Goal: Information Seeking & Learning: Learn about a topic

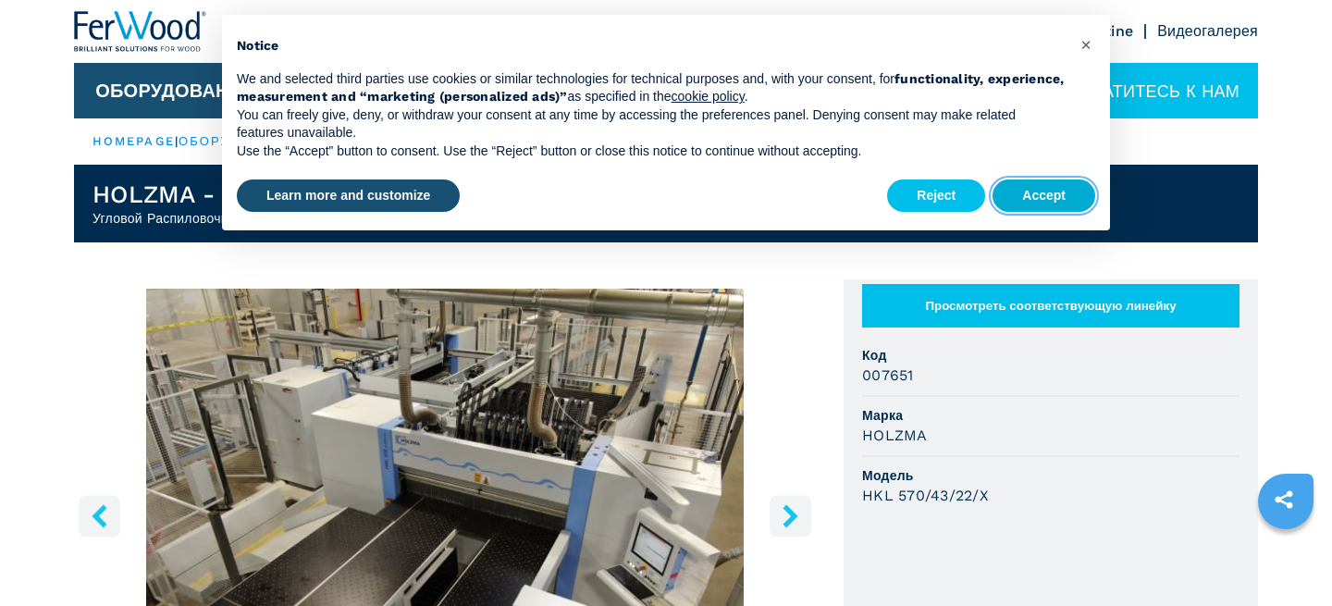
click at [1053, 193] on button "Accept" at bounding box center [1043, 195] width 103 height 33
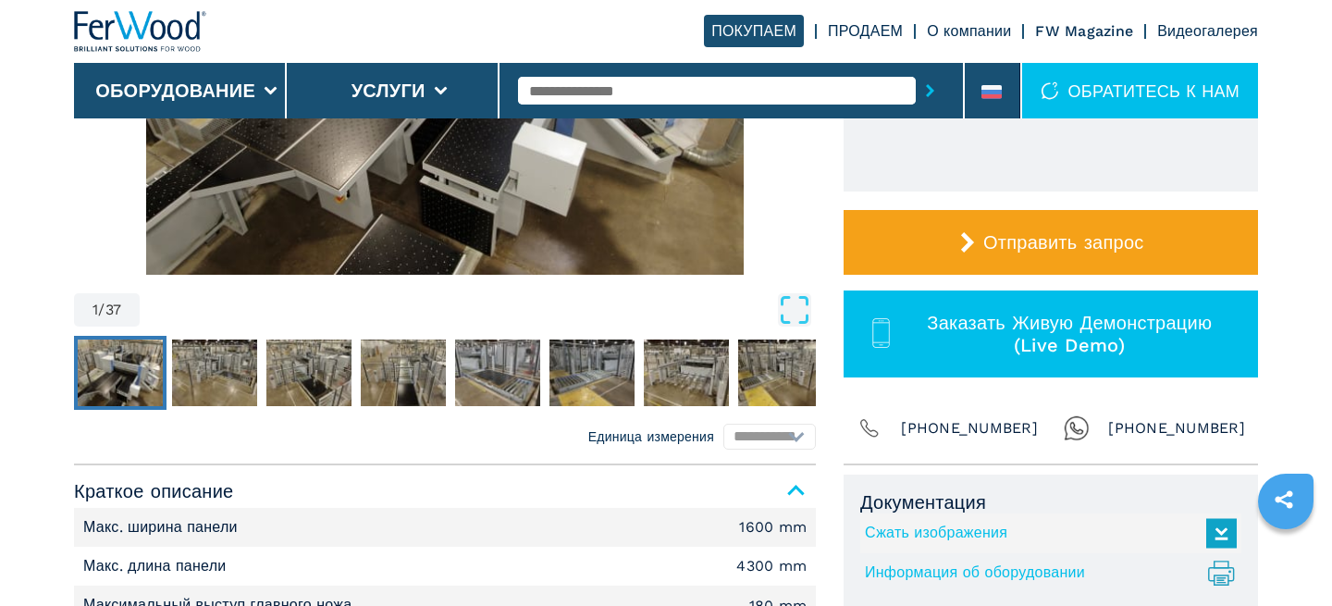
scroll to position [647, 0]
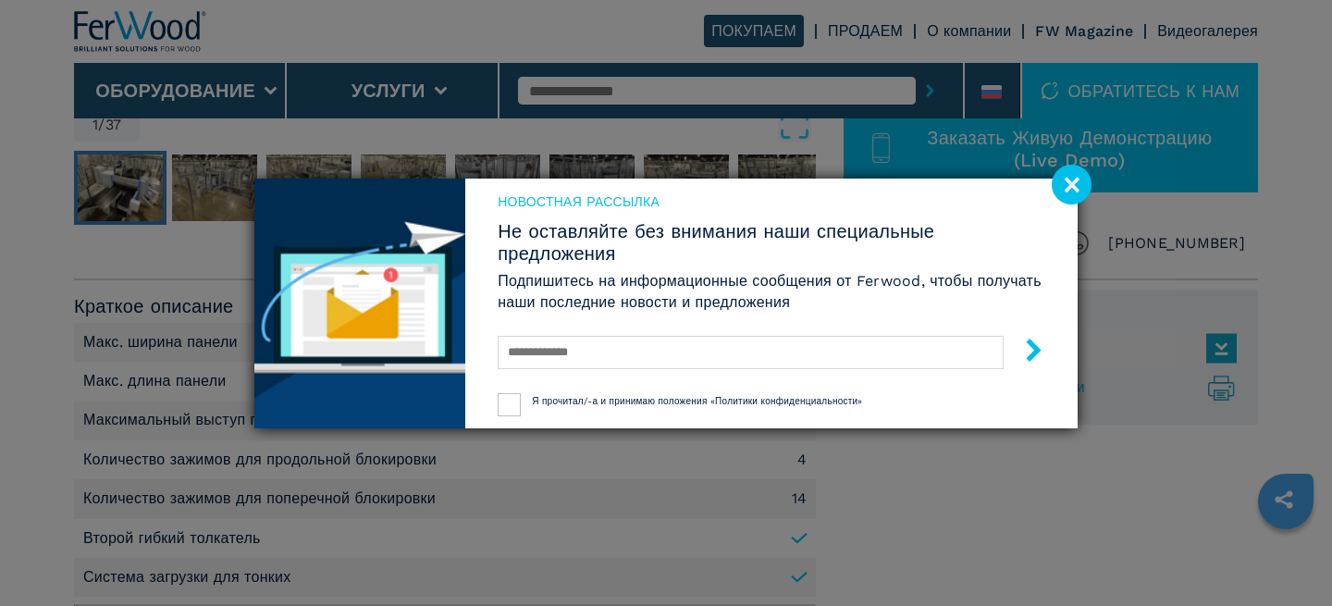
click at [1076, 174] on image at bounding box center [1072, 185] width 40 height 40
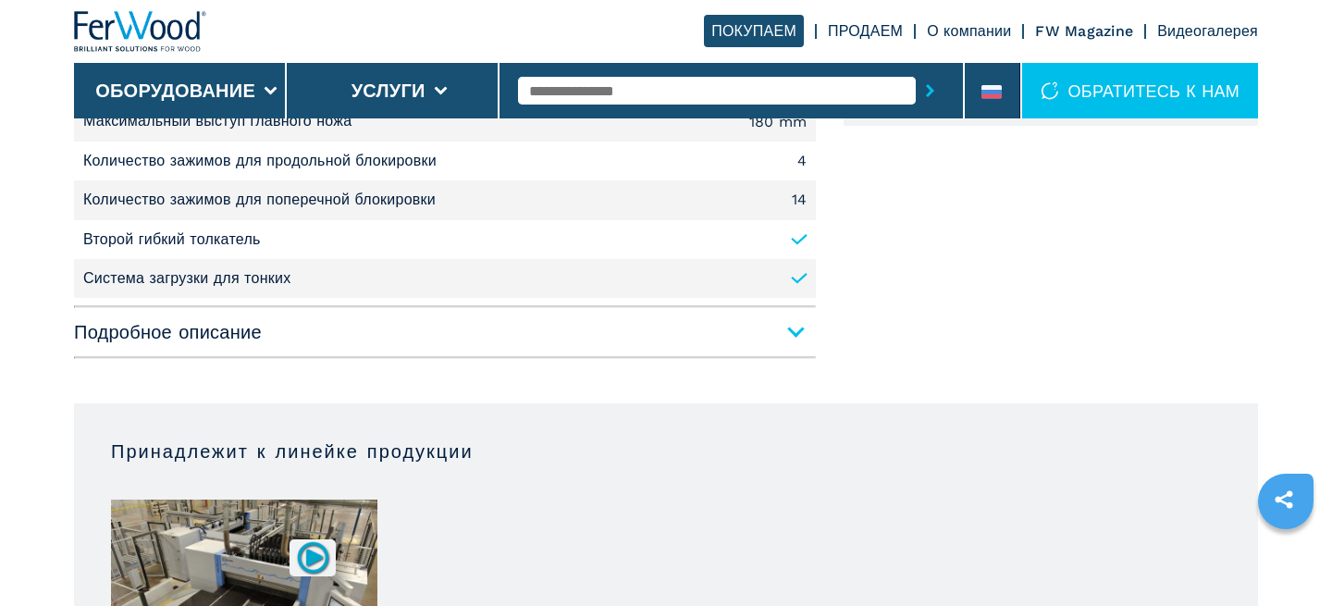
scroll to position [692, 0]
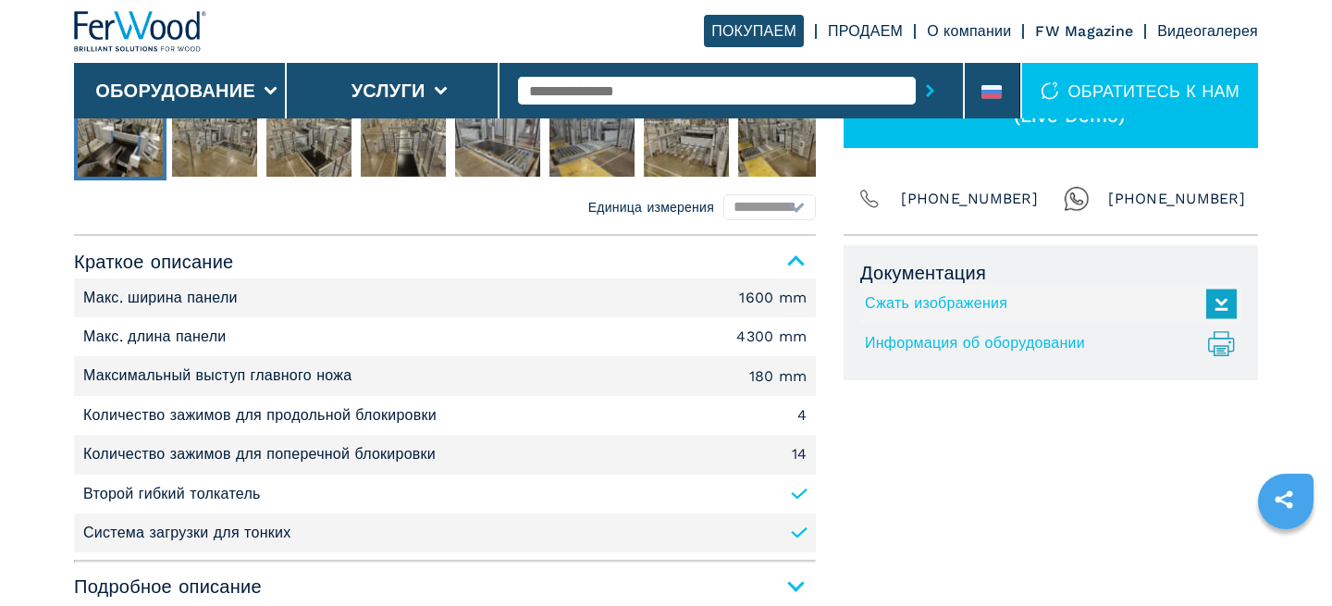
click at [939, 340] on link "Информация об оборудовании .prefix__st0{stroke-linecap:round;stroke-linejoin:ro…" at bounding box center [1046, 343] width 363 height 31
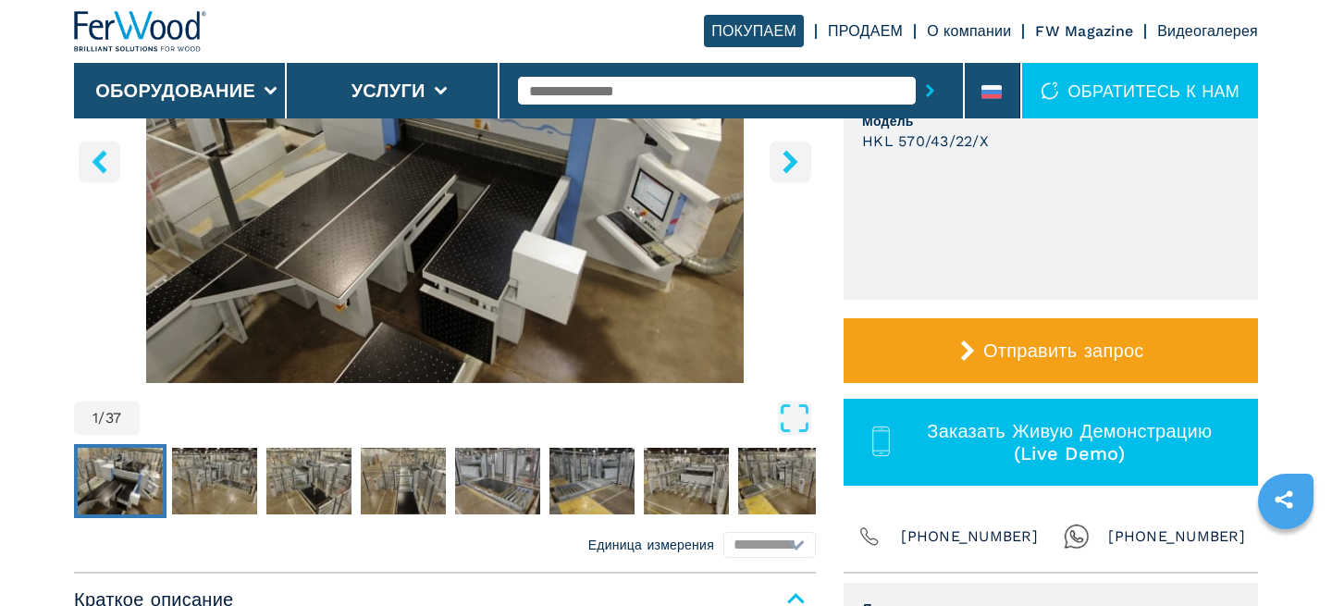
scroll to position [322, 0]
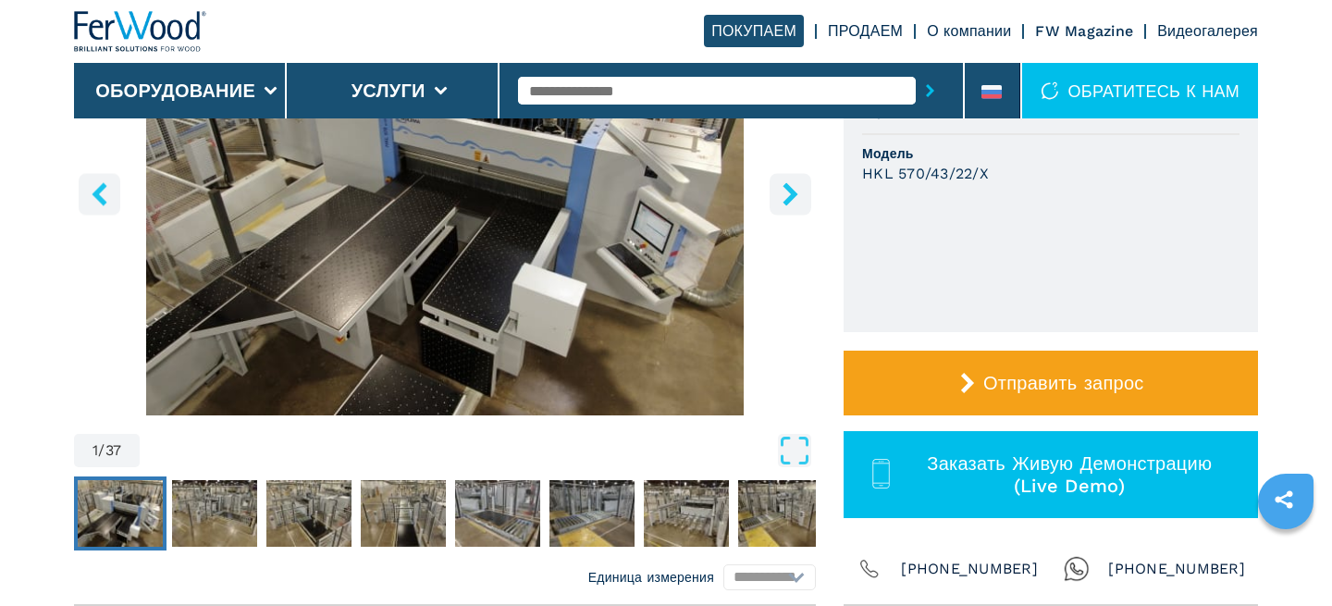
click at [792, 192] on icon "right-button" at bounding box center [789, 193] width 15 height 23
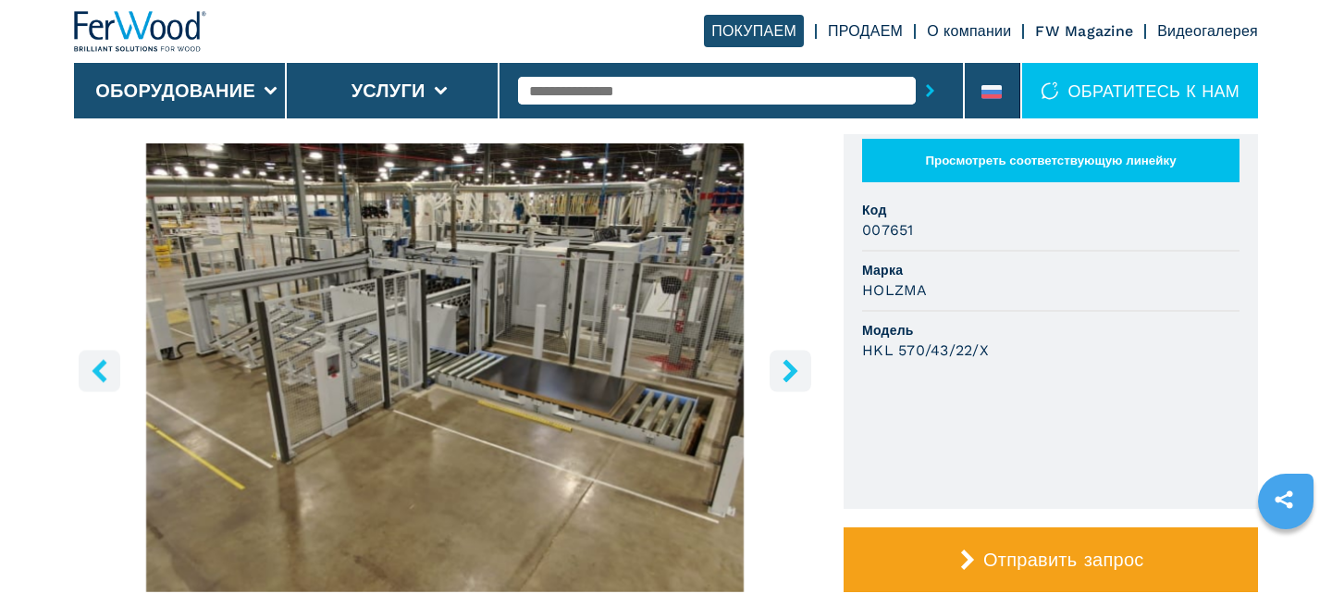
scroll to position [137, 0]
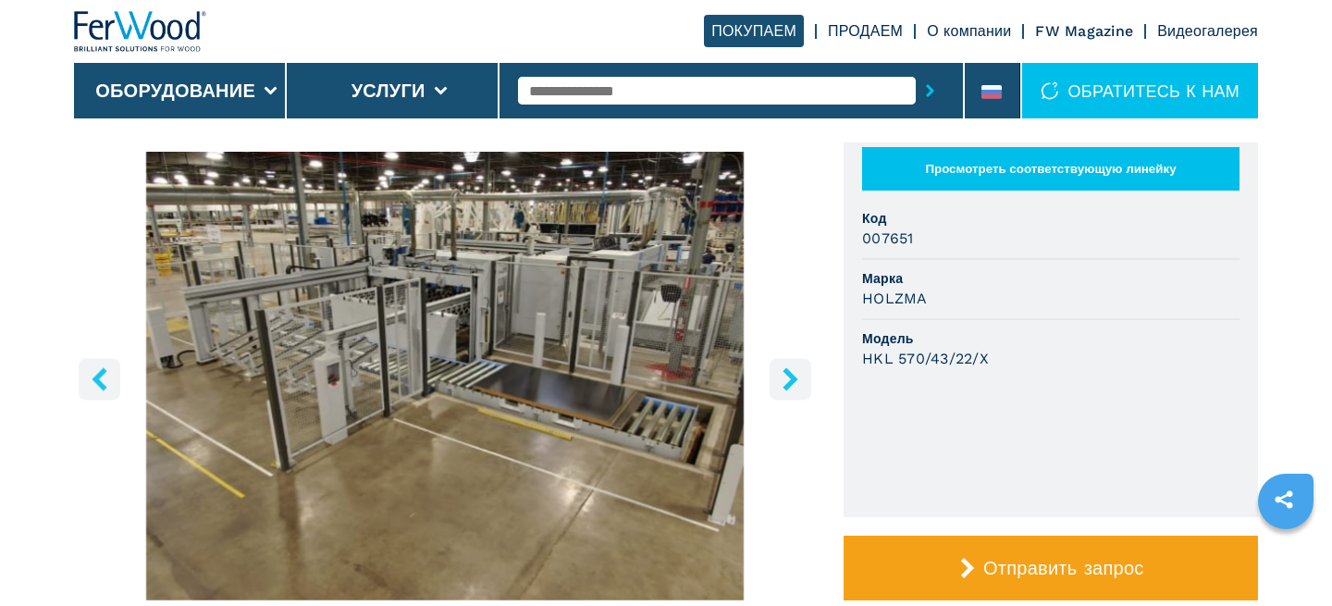
click at [621, 328] on img "Go to Slide 2" at bounding box center [445, 376] width 742 height 449
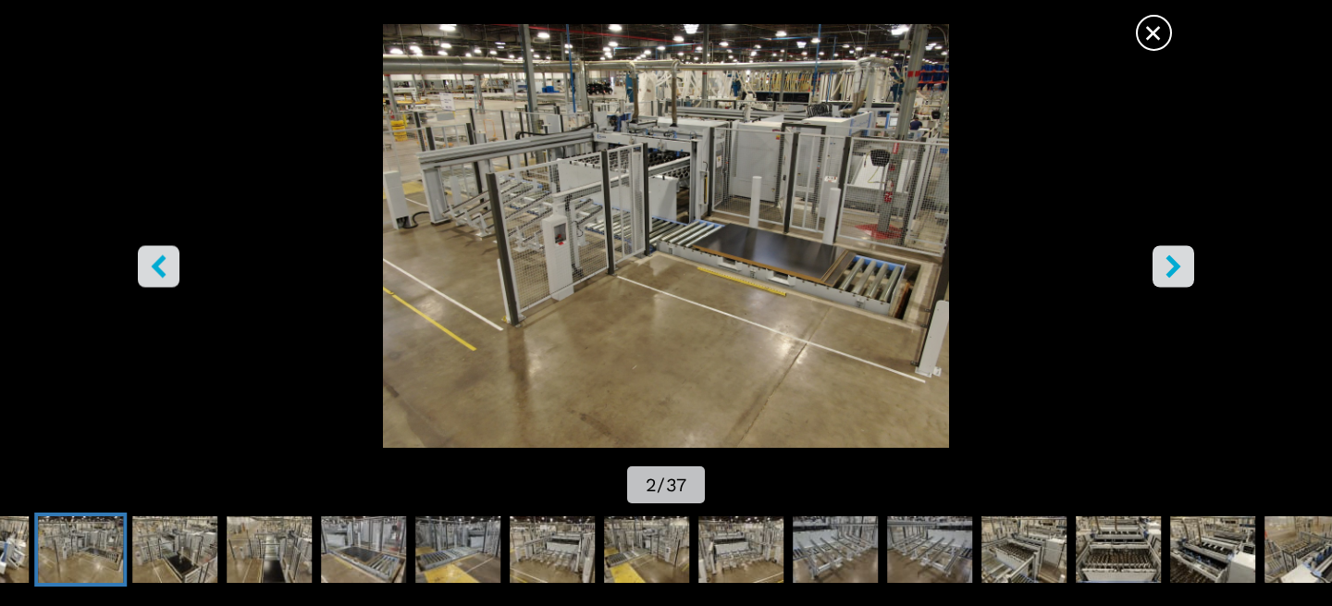
click at [1164, 264] on icon "right-button" at bounding box center [1173, 265] width 23 height 23
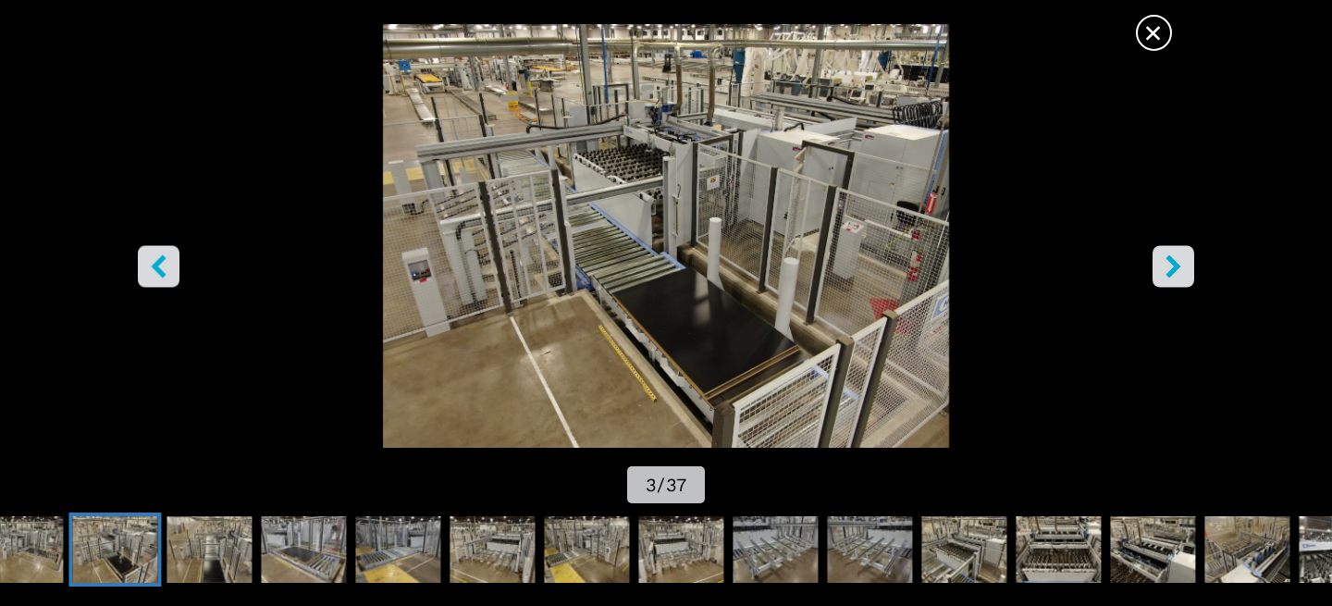
click at [1164, 264] on icon "right-button" at bounding box center [1173, 265] width 23 height 23
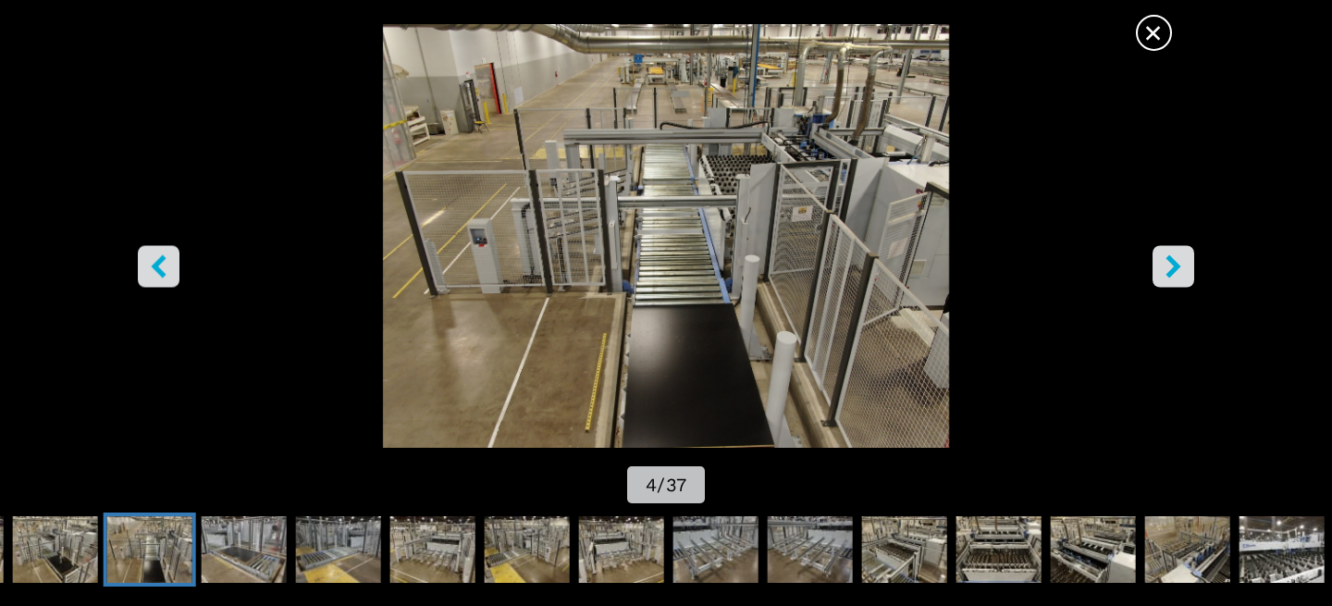
click at [1164, 264] on icon "right-button" at bounding box center [1173, 265] width 23 height 23
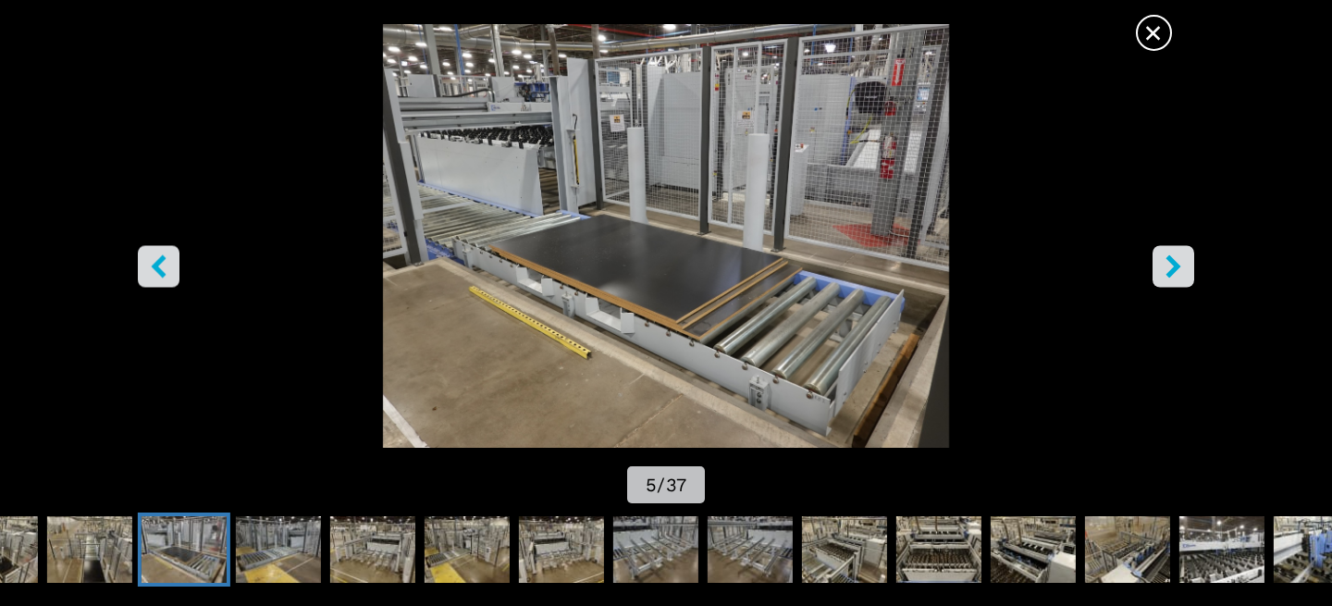
click at [1166, 267] on icon "right-button" at bounding box center [1173, 265] width 23 height 23
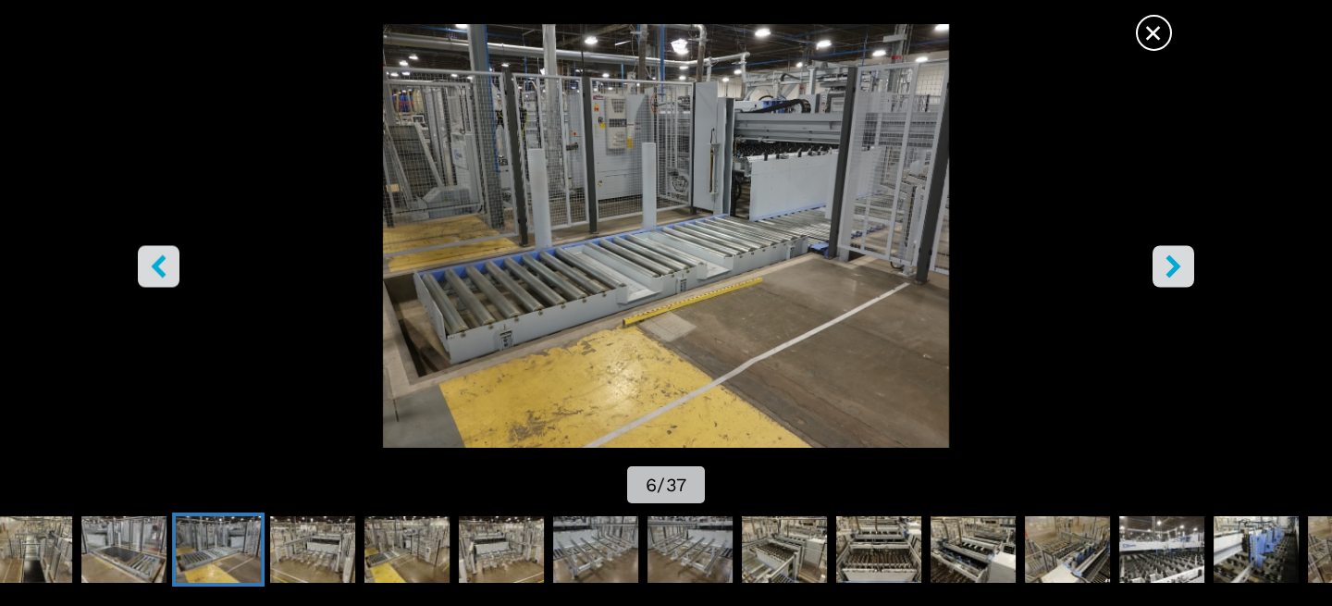
click at [1174, 268] on icon "right-button" at bounding box center [1172, 265] width 15 height 23
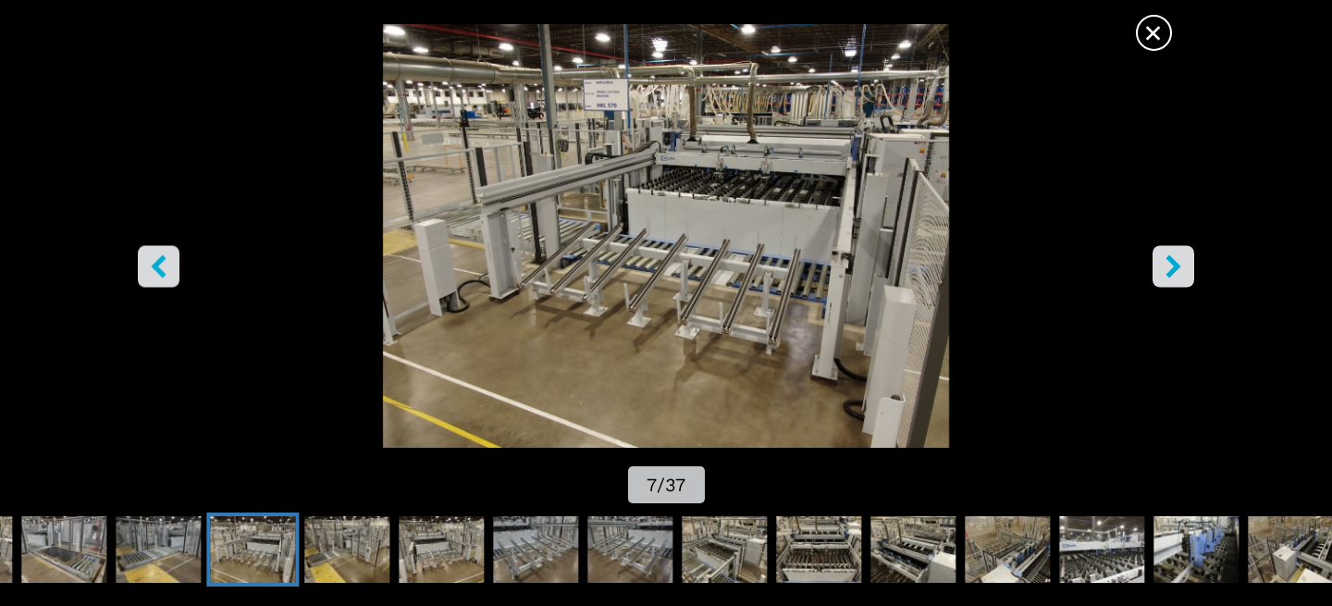
click at [1173, 268] on icon "right-button" at bounding box center [1172, 265] width 15 height 23
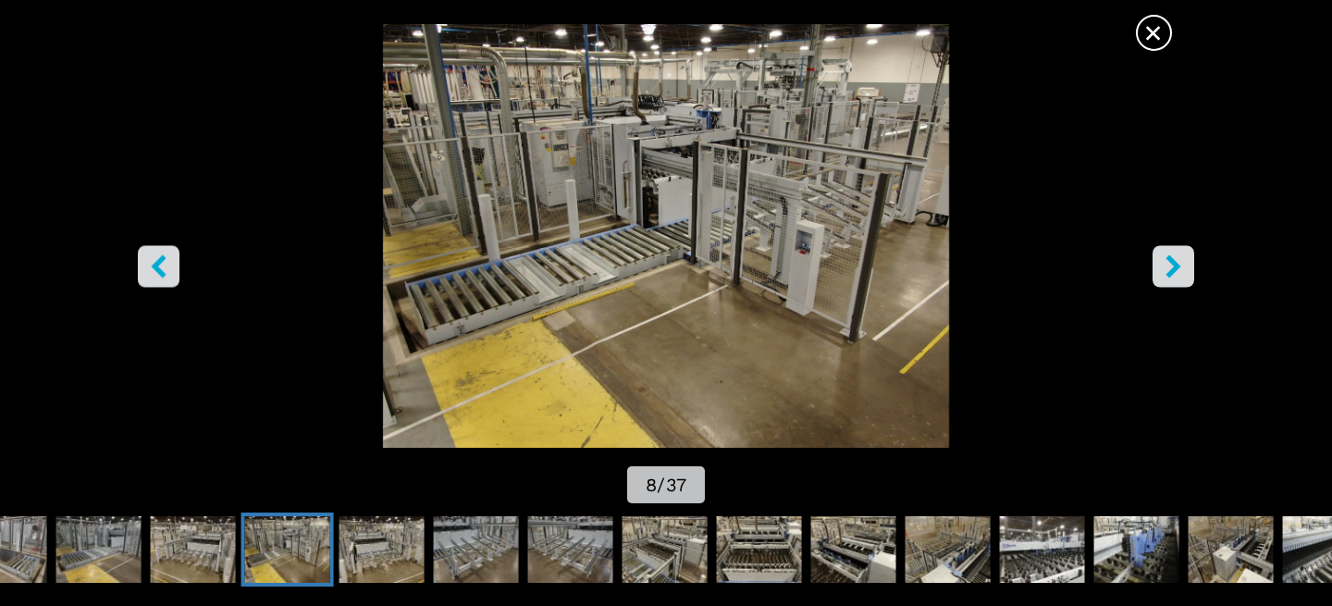
click at [1173, 268] on icon "right-button" at bounding box center [1172, 265] width 15 height 23
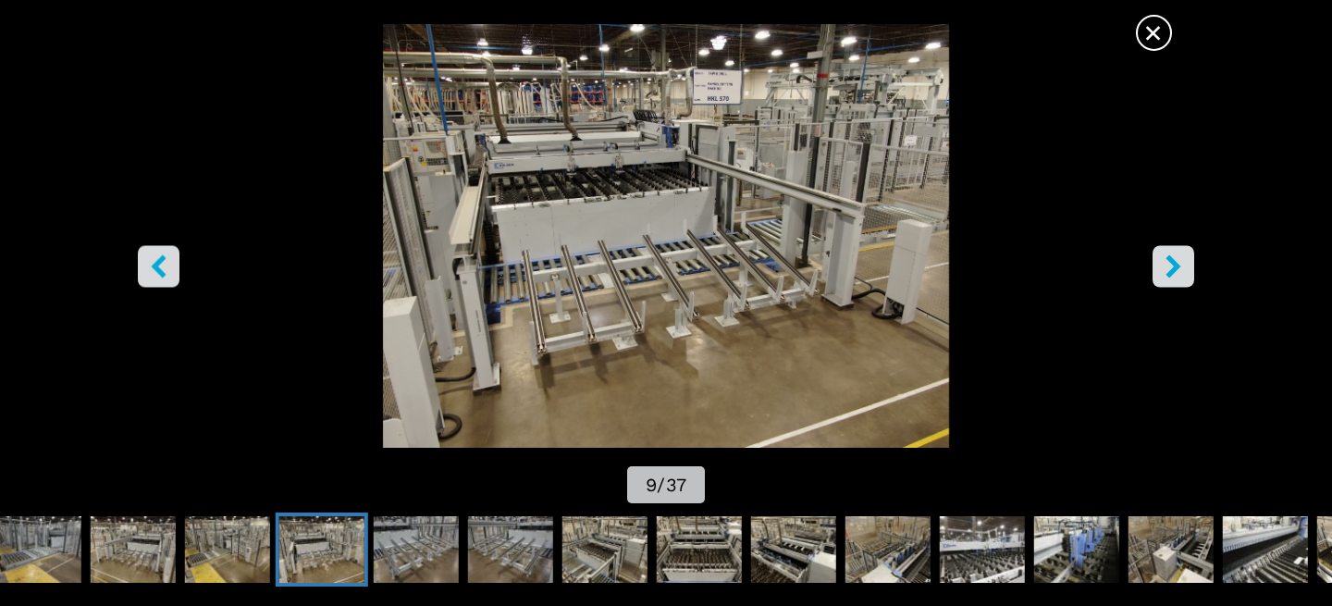
click at [1173, 268] on icon "right-button" at bounding box center [1172, 265] width 15 height 23
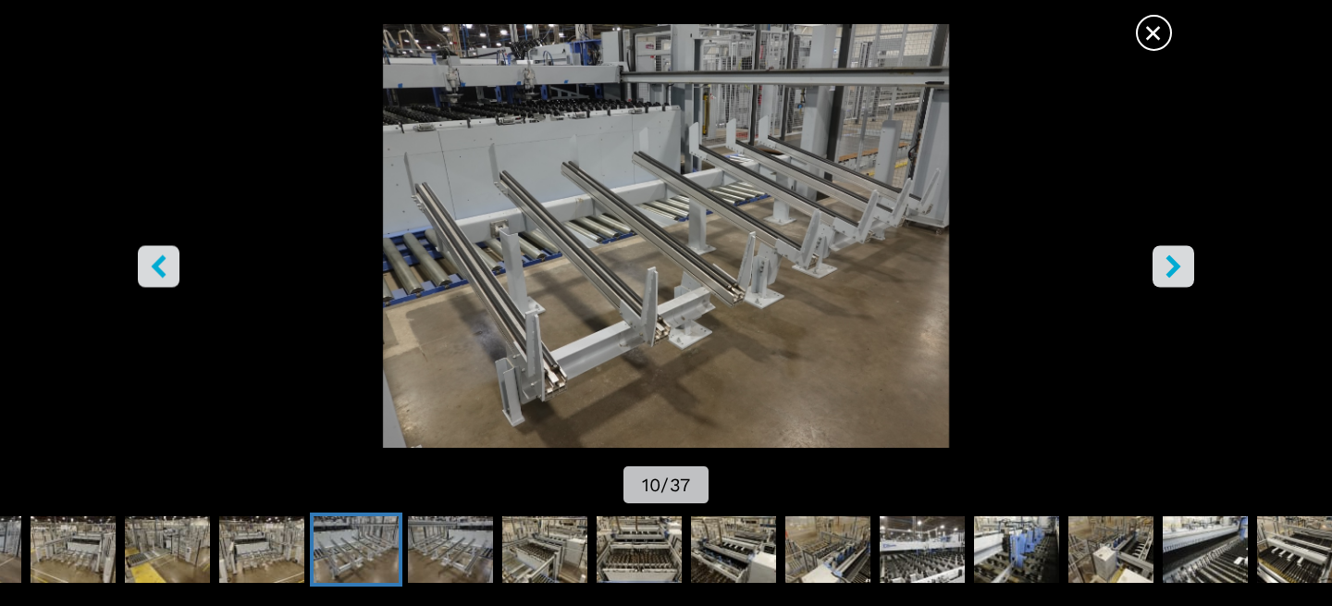
click at [1173, 268] on icon "right-button" at bounding box center [1172, 265] width 15 height 23
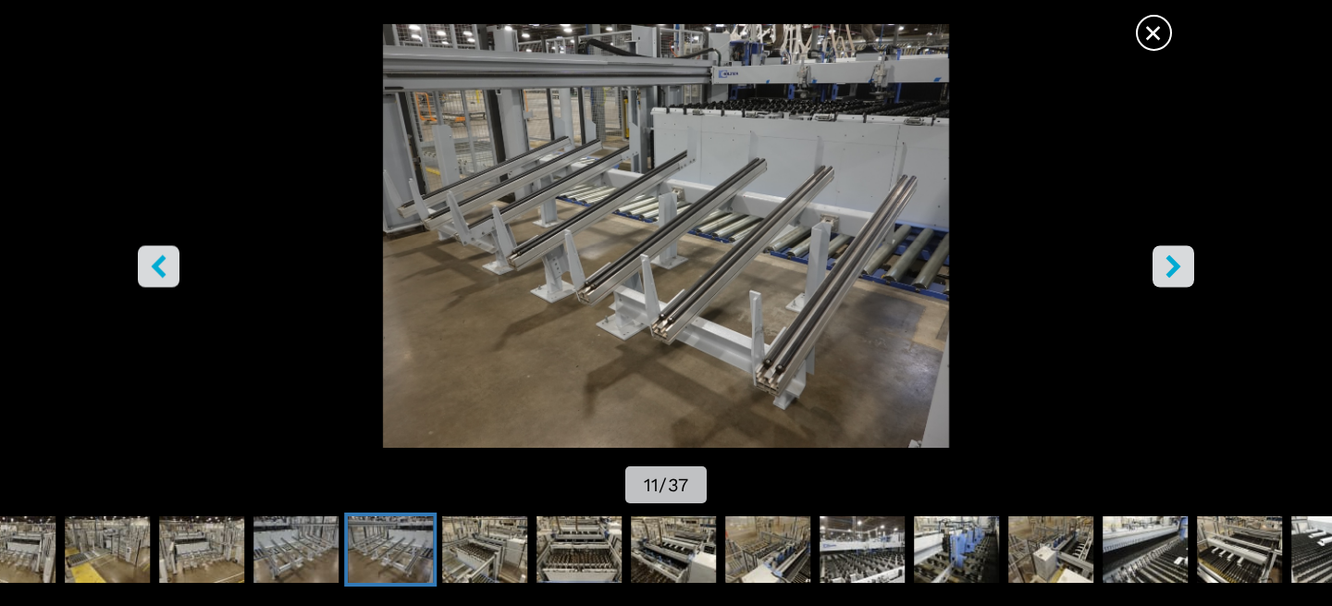
click at [1173, 268] on icon "right-button" at bounding box center [1172, 265] width 15 height 23
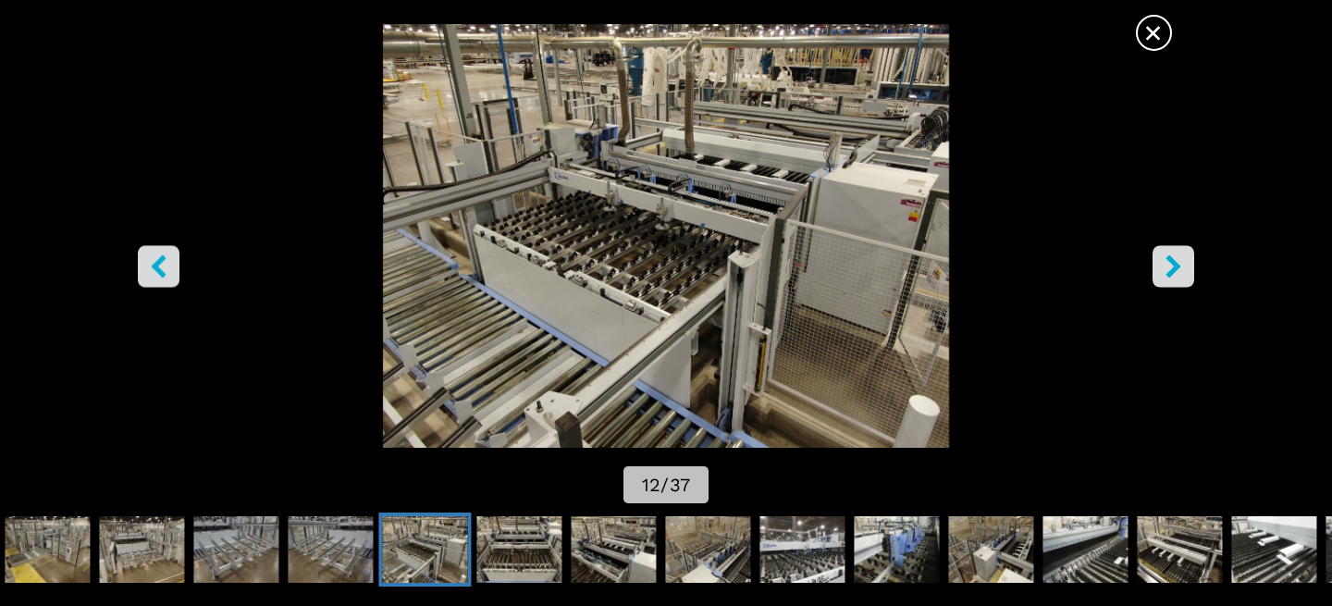
click at [1173, 268] on icon "right-button" at bounding box center [1172, 265] width 15 height 23
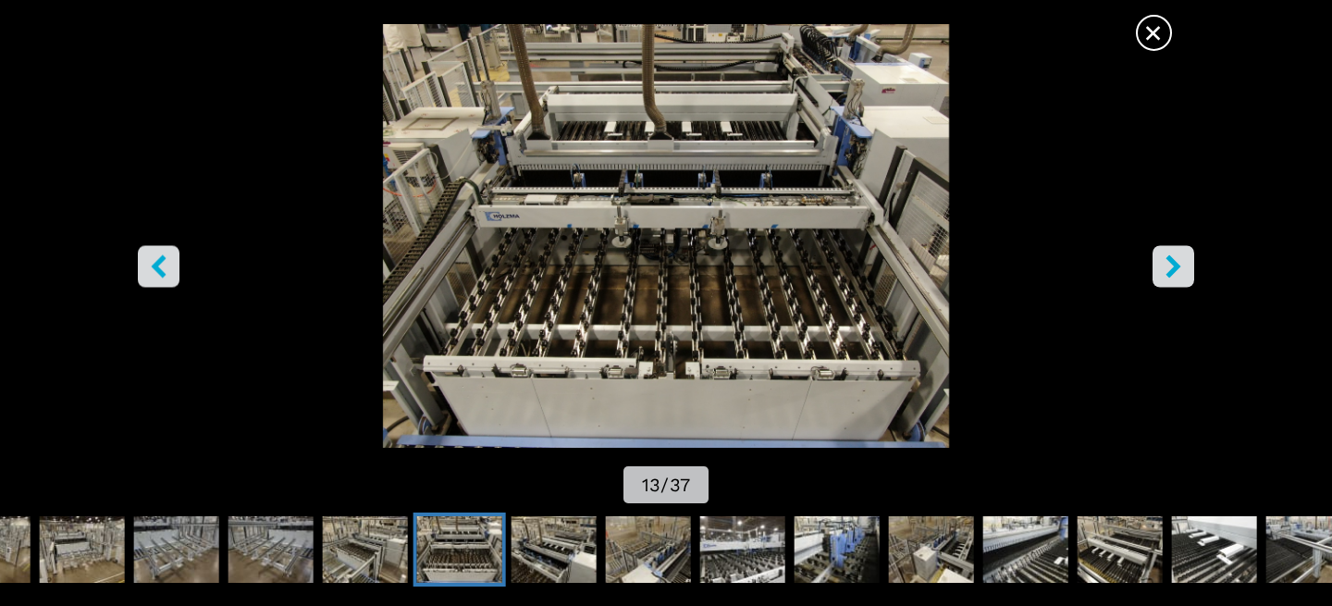
click at [1173, 268] on icon "right-button" at bounding box center [1172, 265] width 15 height 23
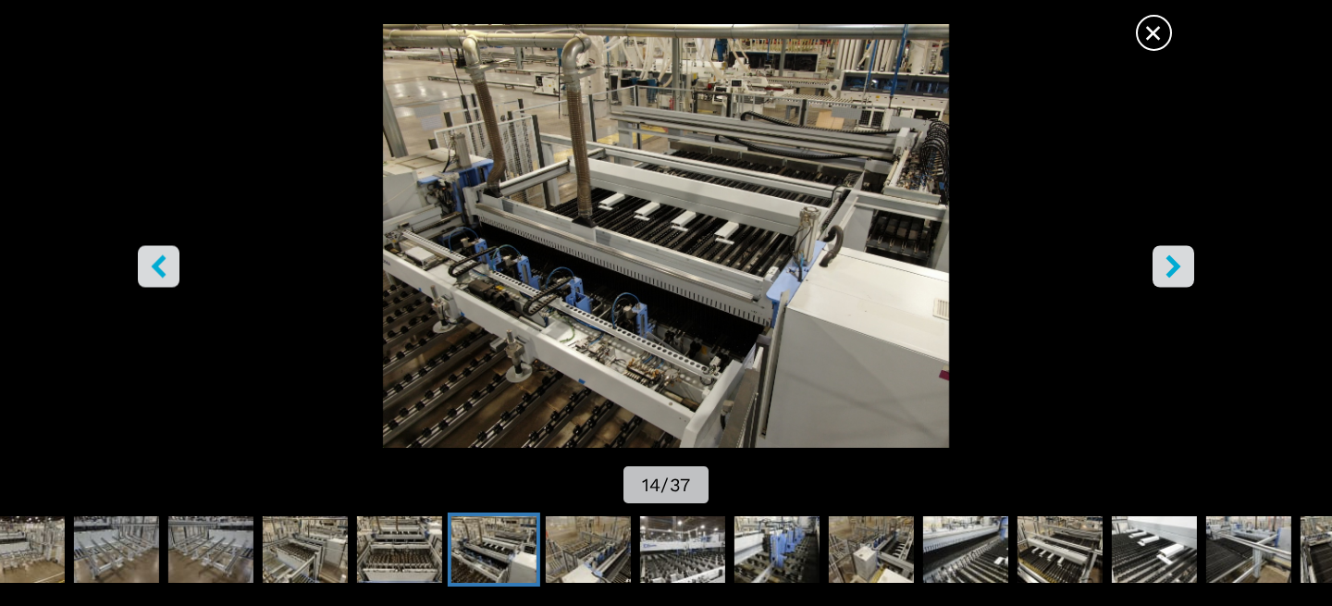
click at [1173, 268] on icon "right-button" at bounding box center [1172, 265] width 15 height 23
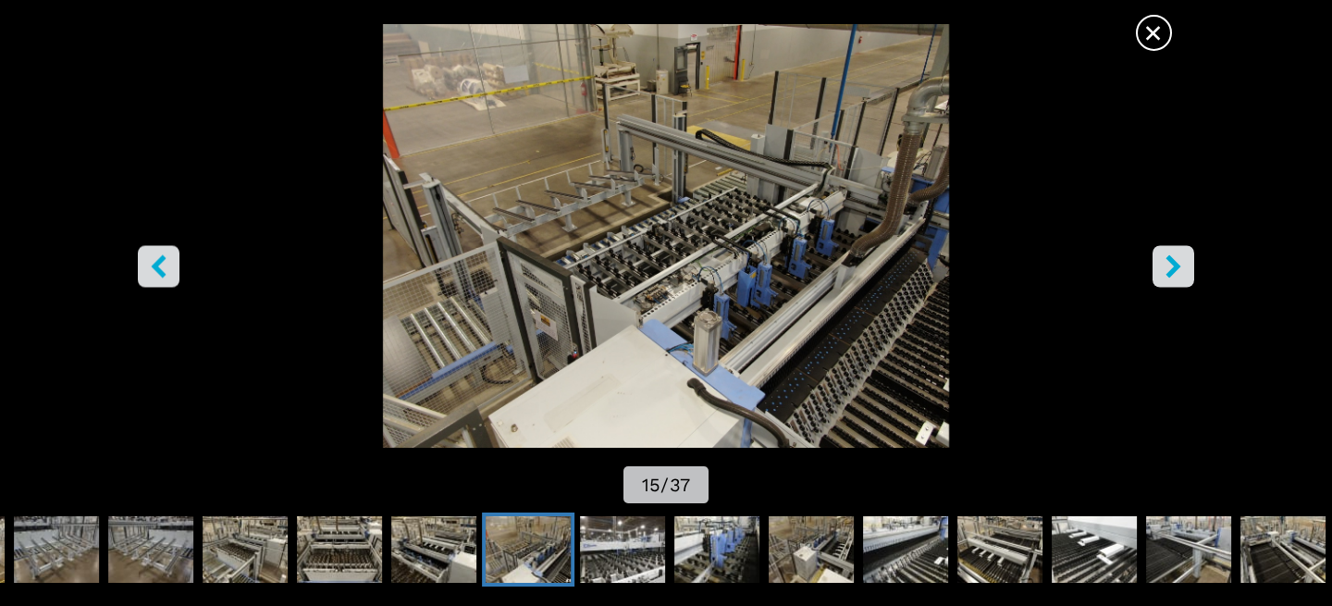
click at [1173, 268] on icon "right-button" at bounding box center [1172, 265] width 15 height 23
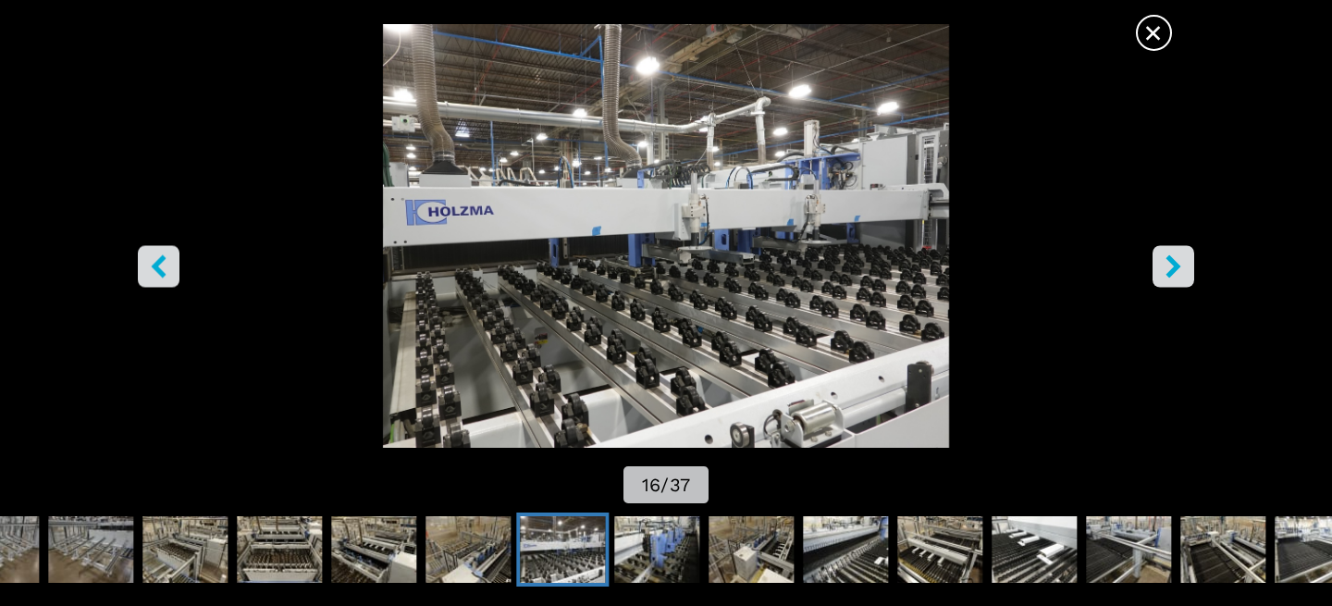
click at [1173, 268] on icon "right-button" at bounding box center [1172, 265] width 15 height 23
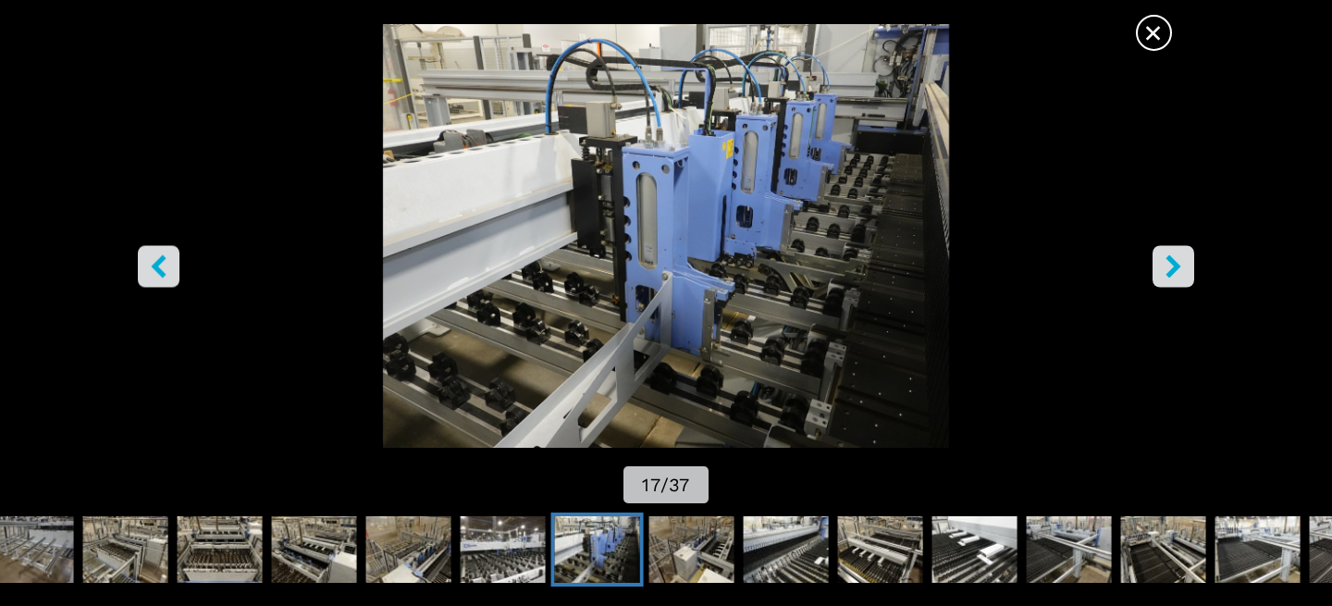
click at [1173, 268] on icon "right-button" at bounding box center [1172, 265] width 15 height 23
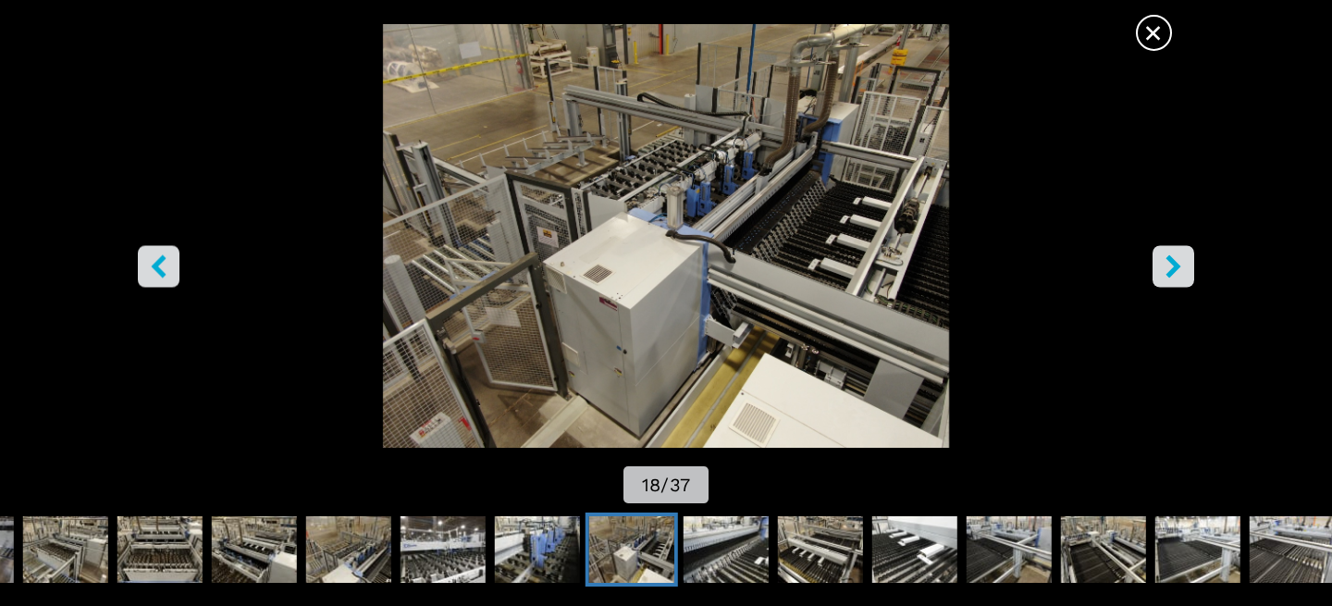
click at [1173, 268] on icon "right-button" at bounding box center [1172, 265] width 15 height 23
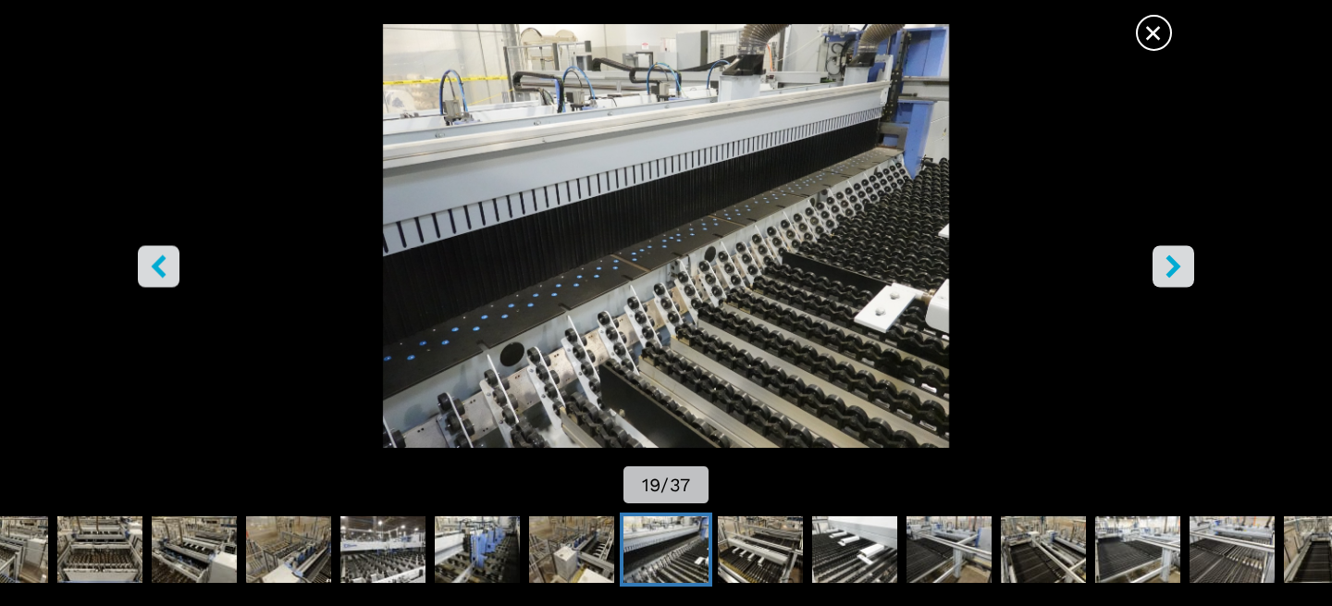
click at [1173, 268] on icon "right-button" at bounding box center [1172, 265] width 15 height 23
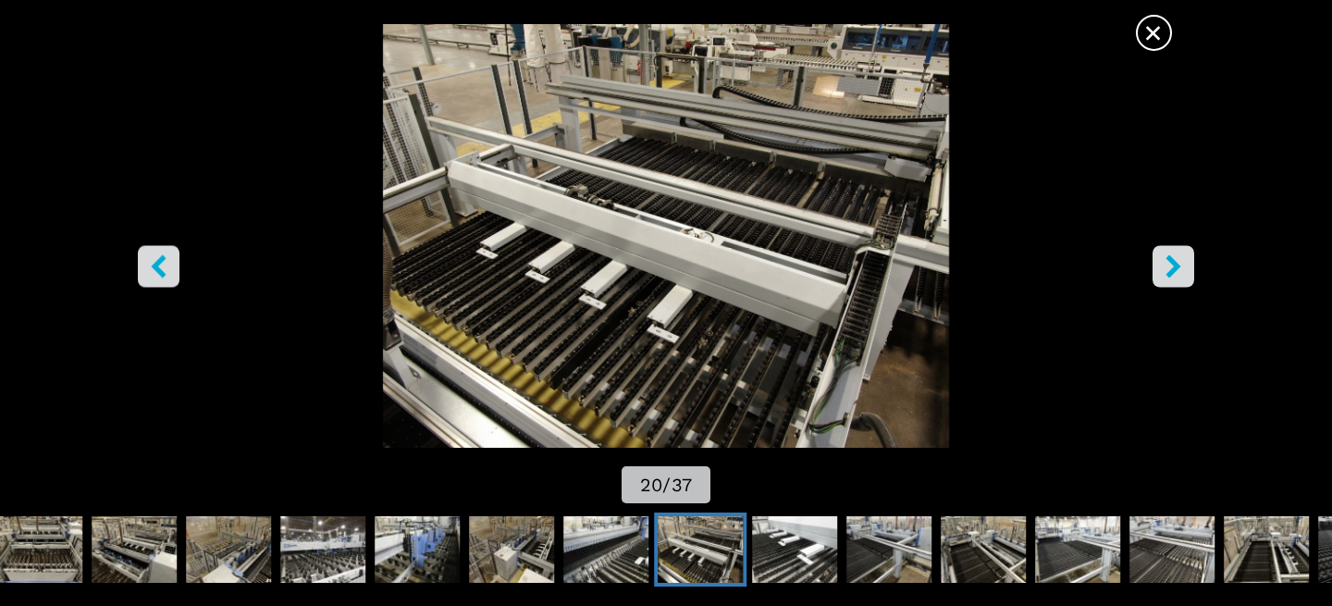
click at [1173, 268] on icon "right-button" at bounding box center [1172, 265] width 15 height 23
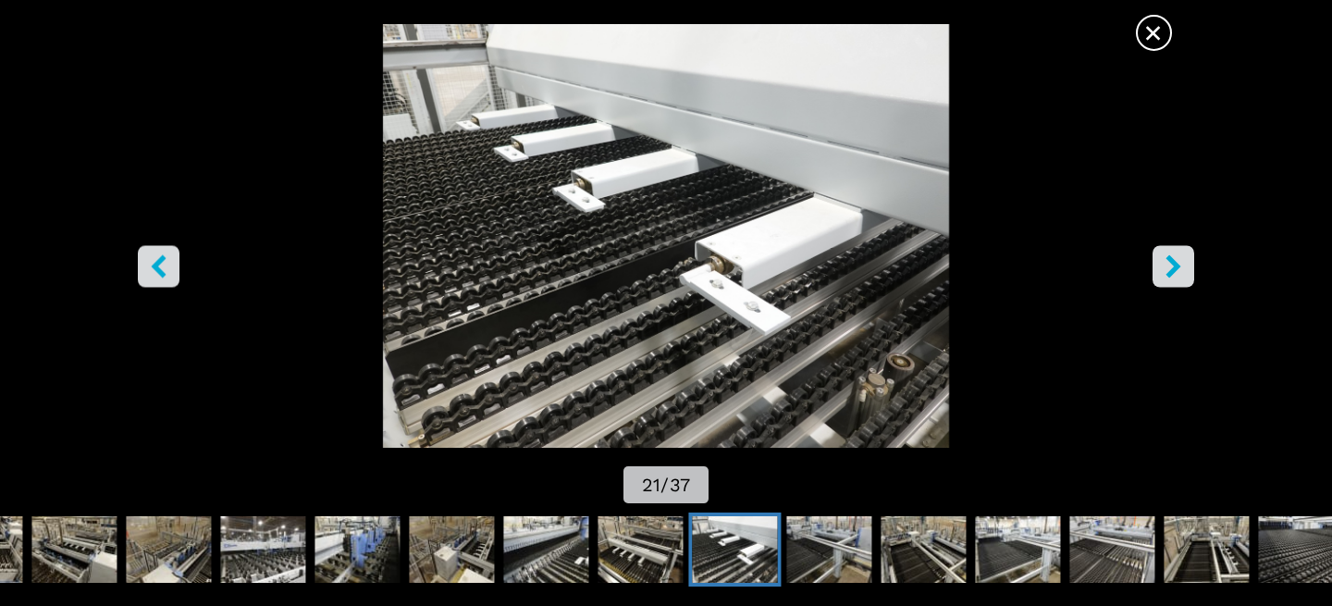
click at [1173, 268] on icon "right-button" at bounding box center [1172, 265] width 15 height 23
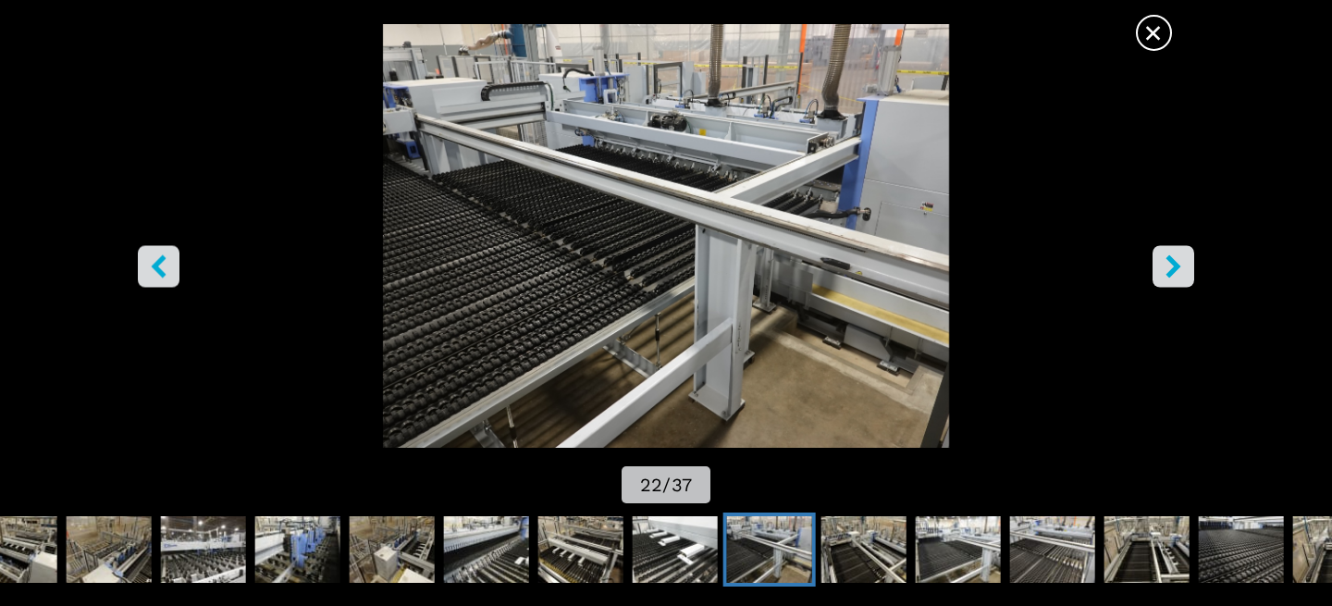
click at [1173, 268] on icon "right-button" at bounding box center [1172, 265] width 15 height 23
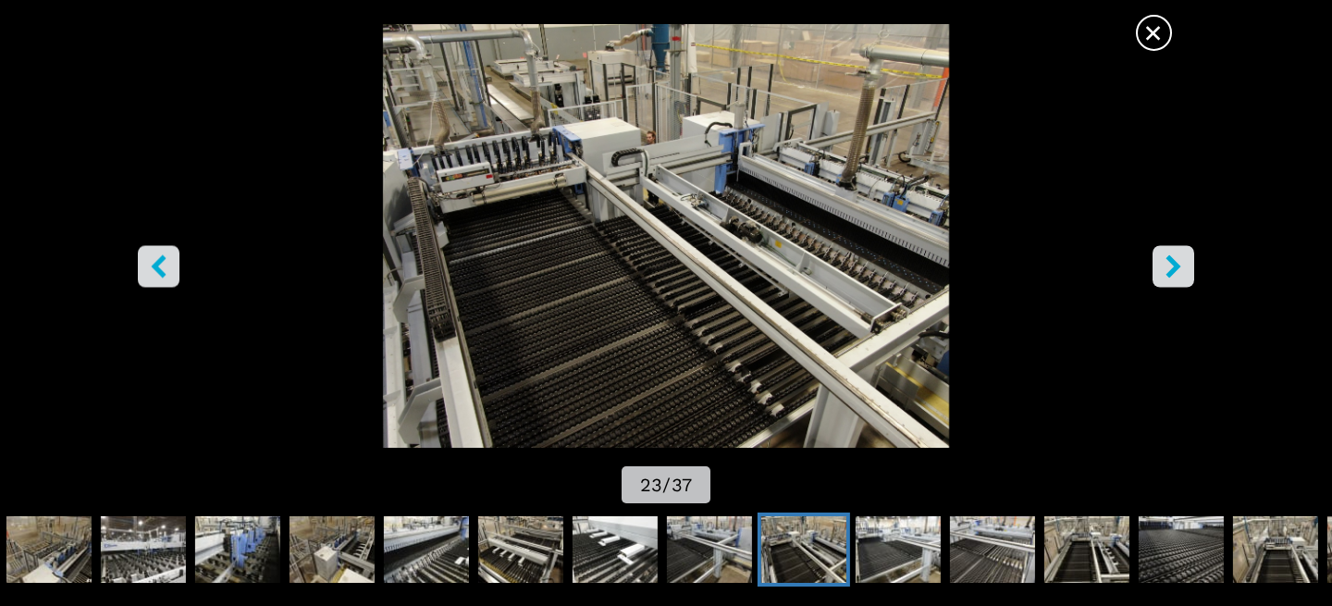
click at [1173, 268] on icon "right-button" at bounding box center [1172, 265] width 15 height 23
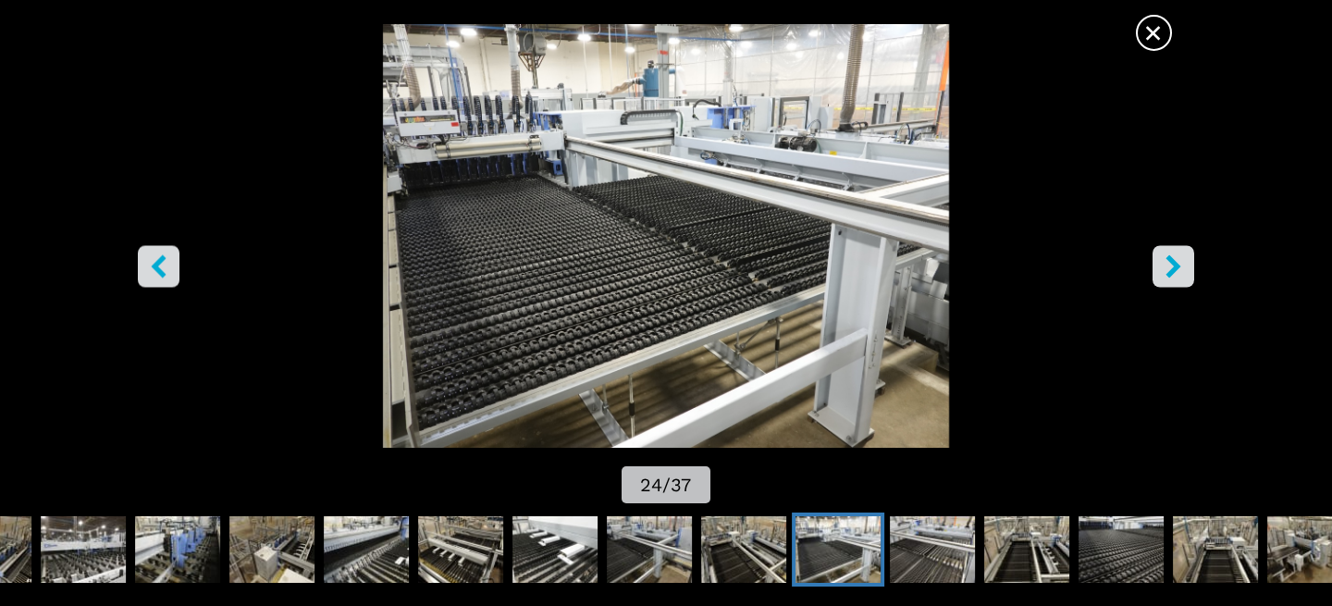
click at [1173, 268] on icon "right-button" at bounding box center [1172, 265] width 15 height 23
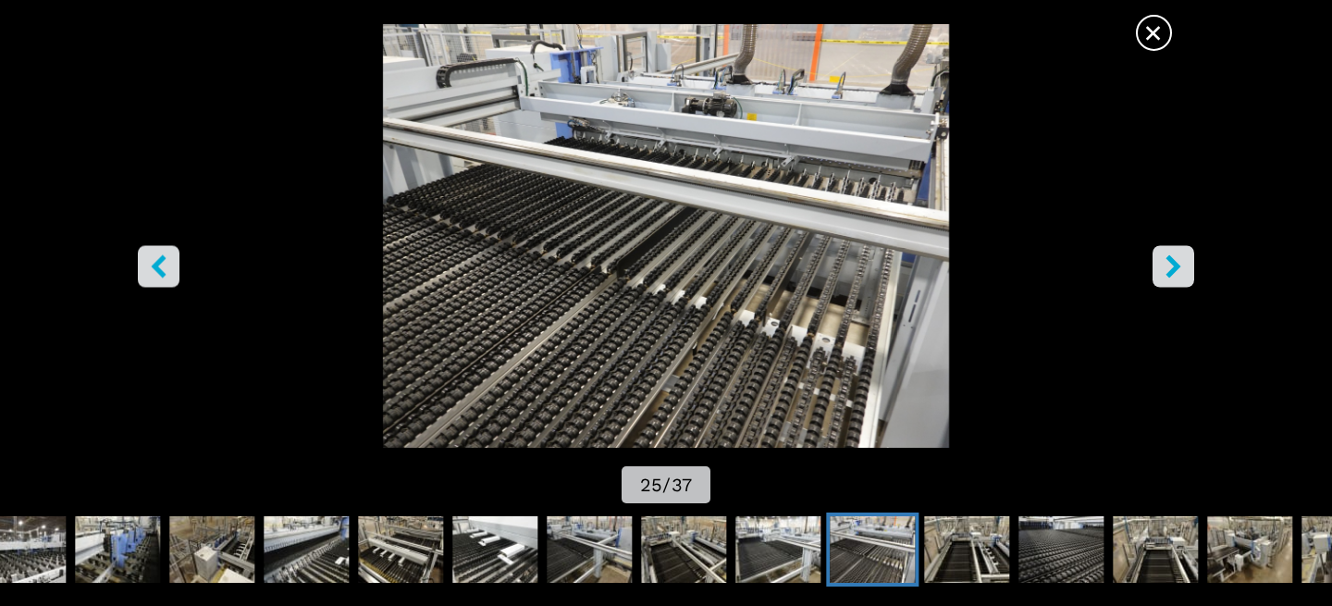
click at [1173, 268] on icon "right-button" at bounding box center [1172, 265] width 15 height 23
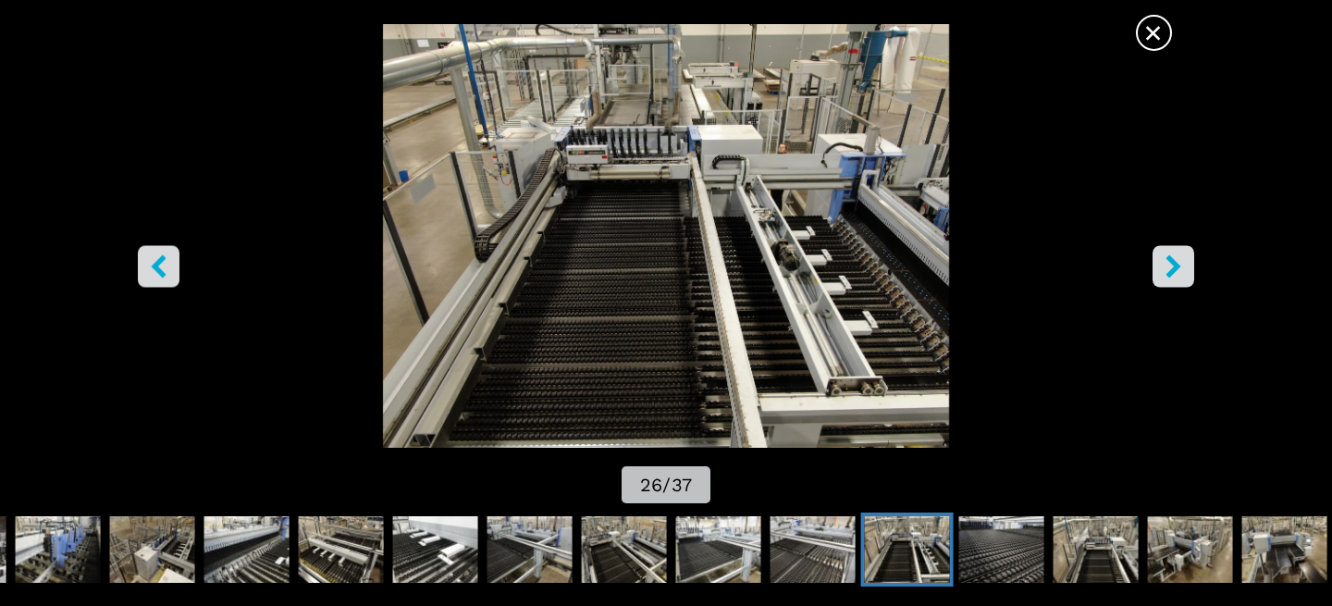
click at [1173, 268] on icon "right-button" at bounding box center [1172, 265] width 15 height 23
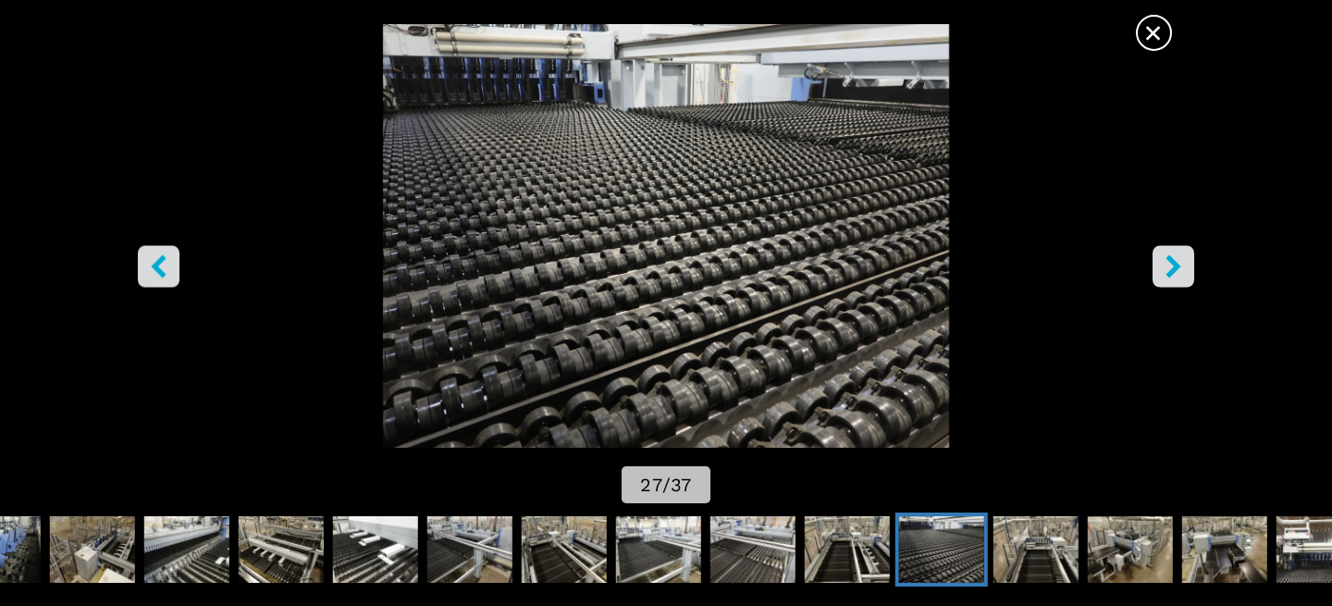
click at [1173, 268] on icon "right-button" at bounding box center [1172, 265] width 15 height 23
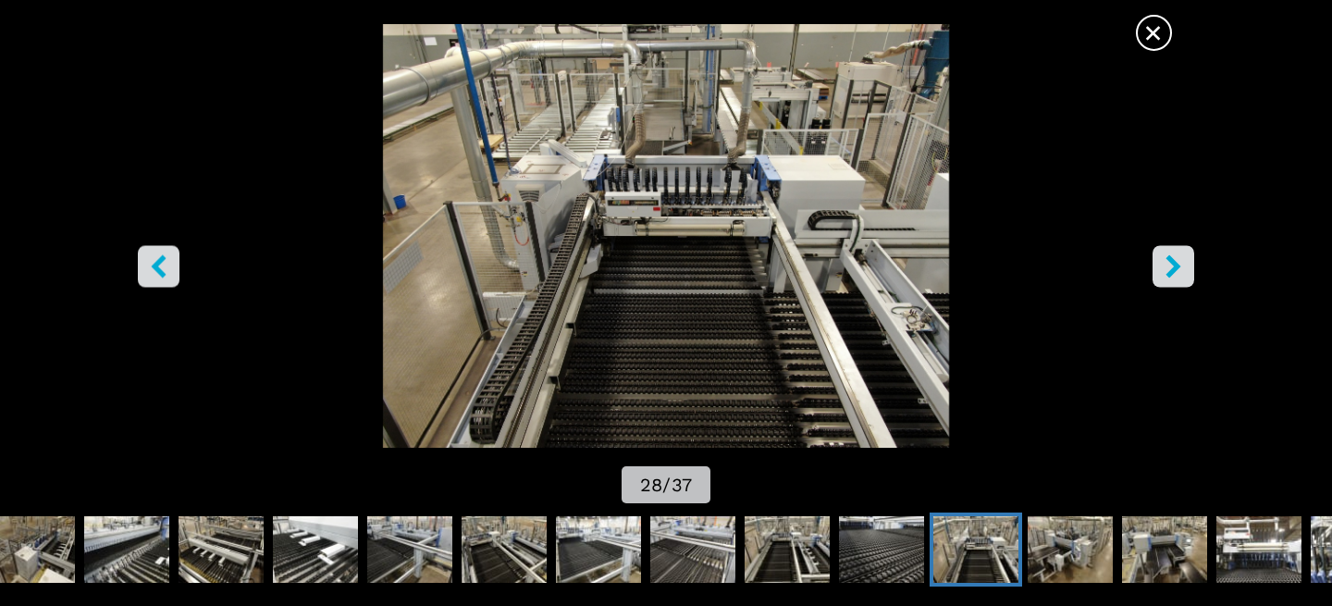
click at [1173, 268] on icon "right-button" at bounding box center [1172, 265] width 15 height 23
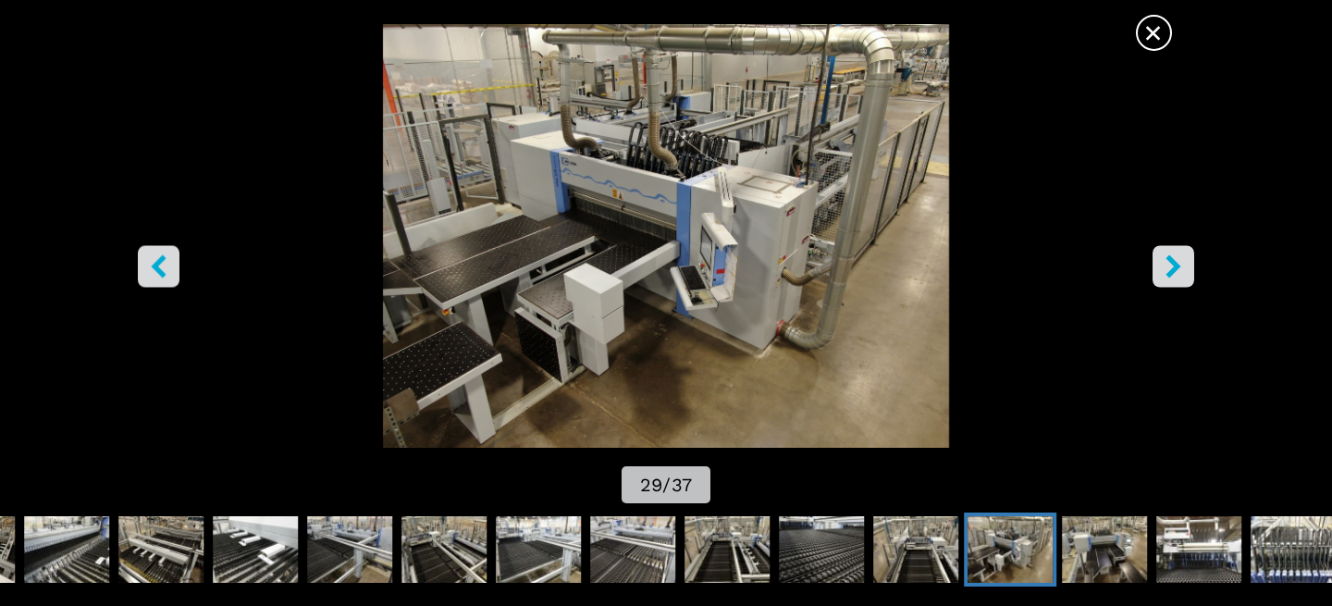
click at [1173, 268] on icon "right-button" at bounding box center [1172, 265] width 15 height 23
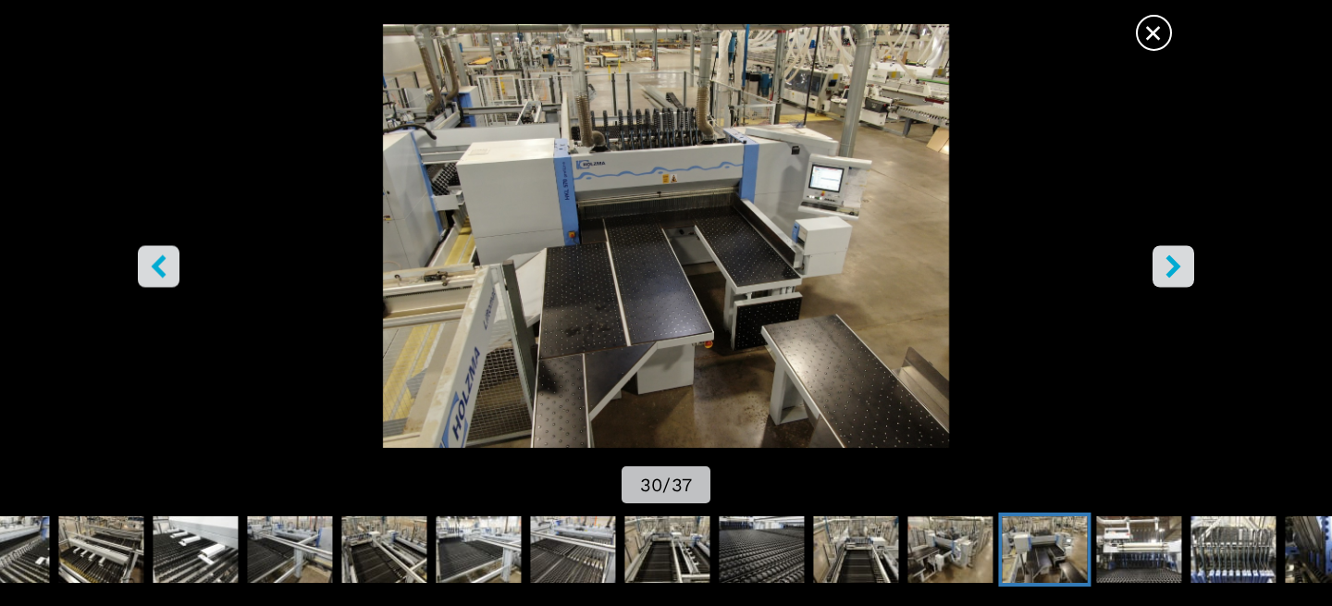
click at [1173, 268] on icon "right-button" at bounding box center [1172, 265] width 15 height 23
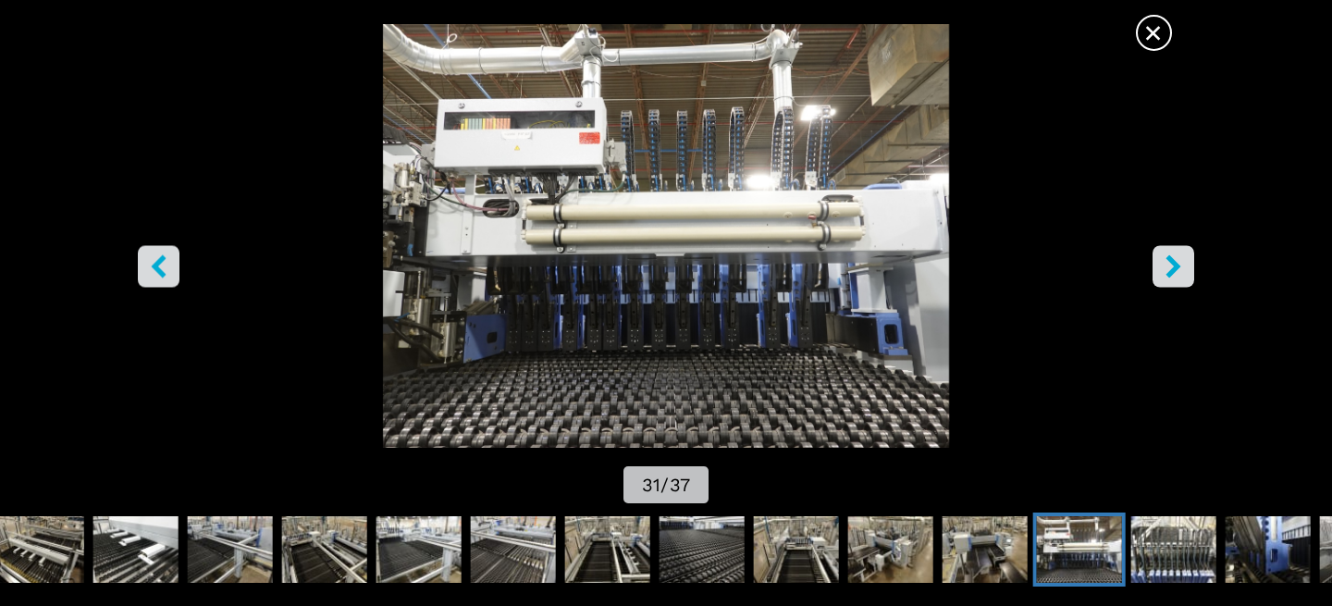
click at [1173, 268] on icon "right-button" at bounding box center [1172, 265] width 15 height 23
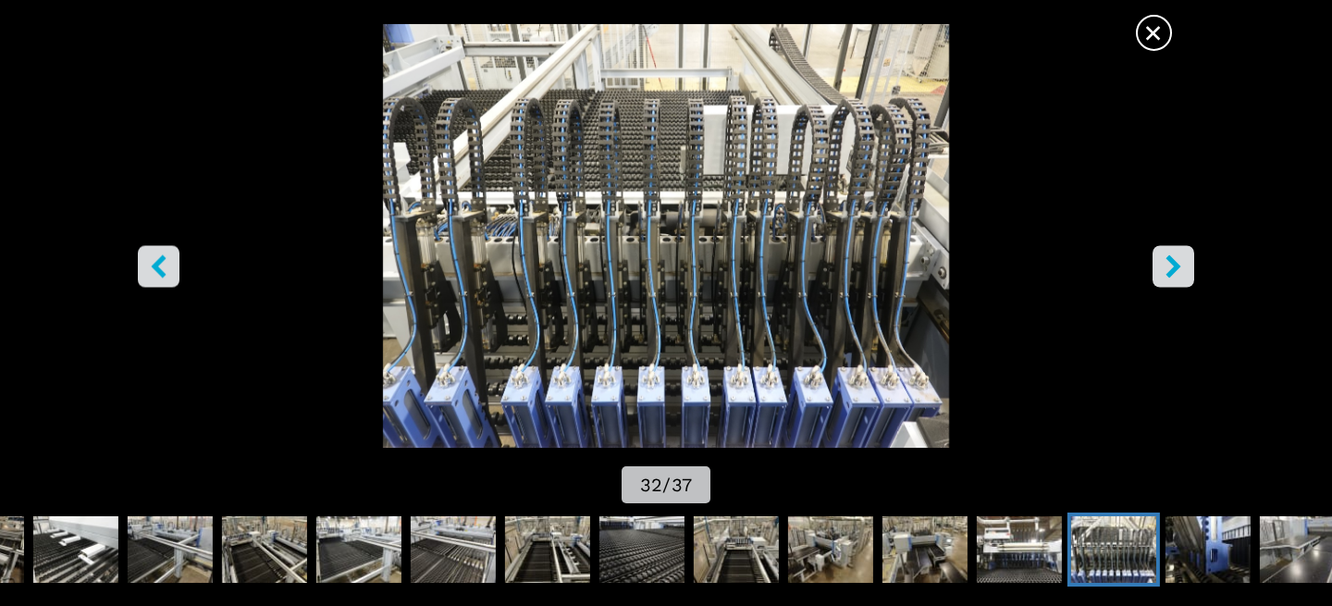
click at [1173, 268] on icon "right-button" at bounding box center [1172, 265] width 15 height 23
